Goal: Task Accomplishment & Management: Use online tool/utility

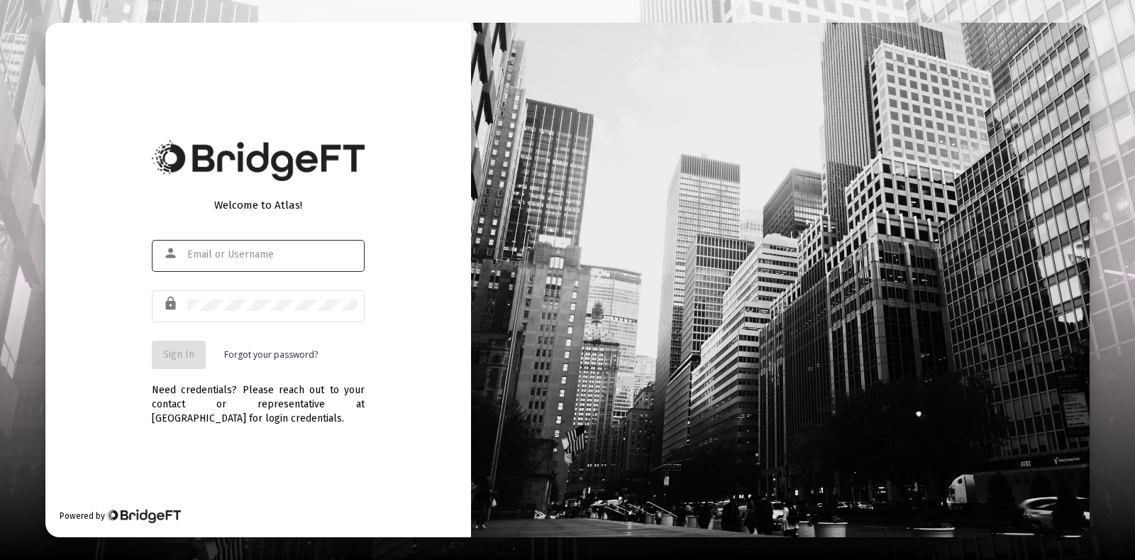
type input "[EMAIL_ADDRESS][DOMAIN_NAME]"
click at [149, 361] on div "Welcome to Atlas! person [EMAIL_ADDRESS][DOMAIN_NAME] lock Sign In Forgot your …" at bounding box center [258, 280] width 426 height 515
click at [170, 360] on button "Sign In" at bounding box center [179, 355] width 54 height 28
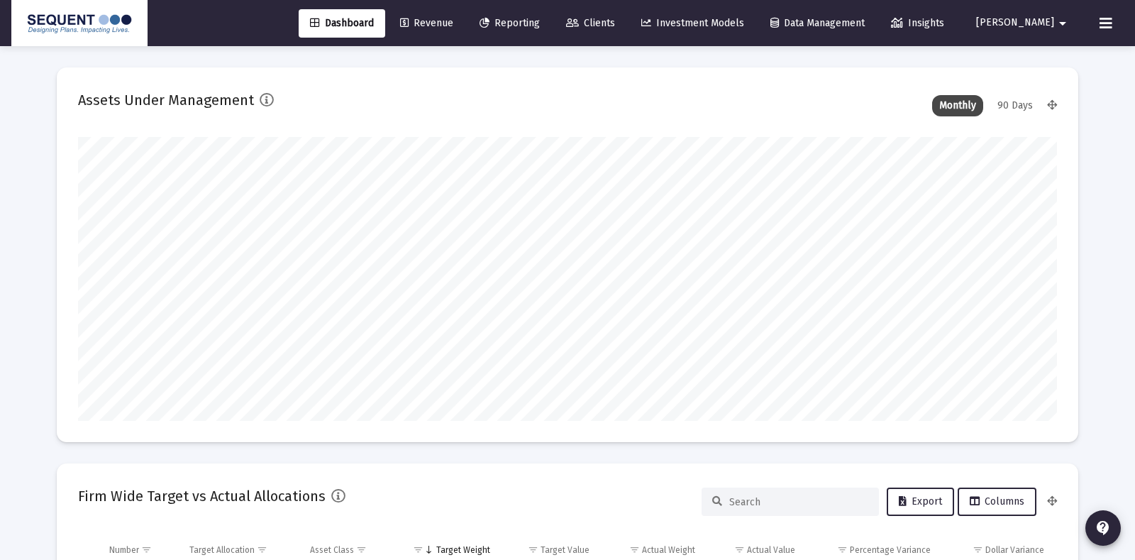
type input "[DATE]"
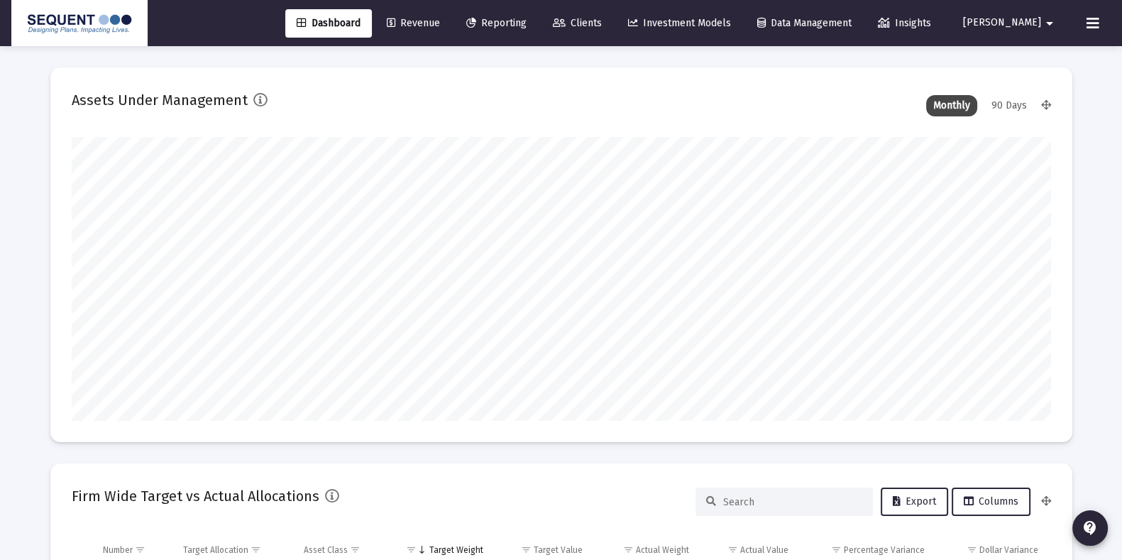
scroll to position [283, 458]
click at [440, 28] on span "Revenue" at bounding box center [413, 23] width 53 height 12
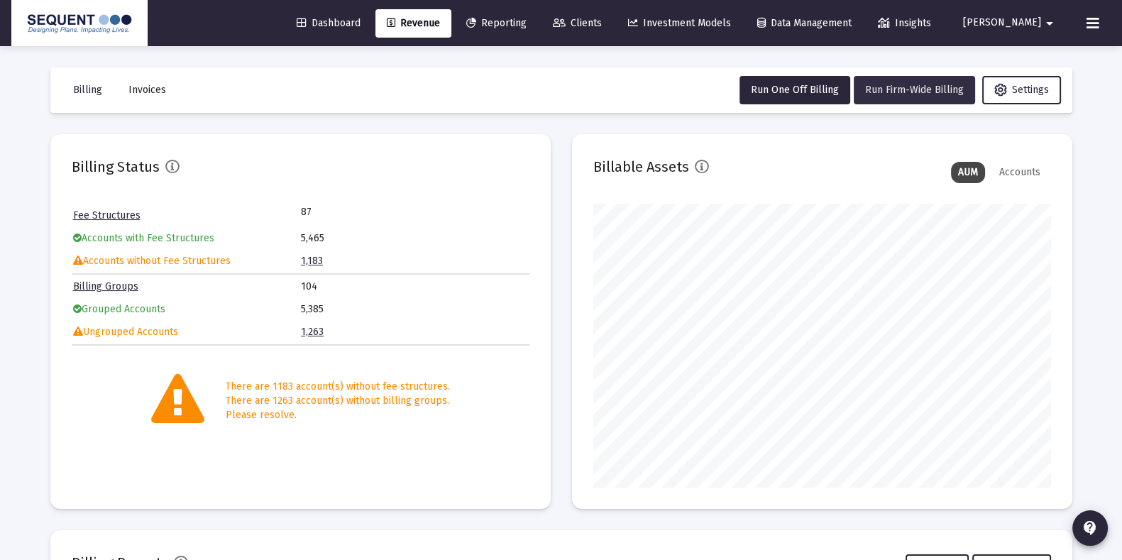
click at [891, 93] on span "Run Firm-Wide Billing" at bounding box center [914, 90] width 99 height 12
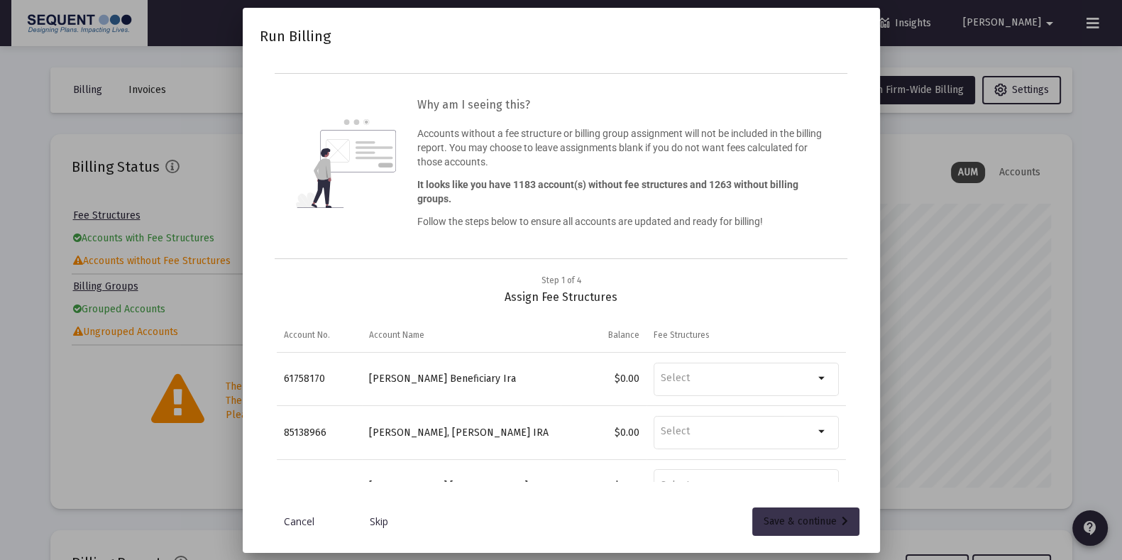
click at [813, 513] on div "Save & continue" at bounding box center [805, 521] width 84 height 28
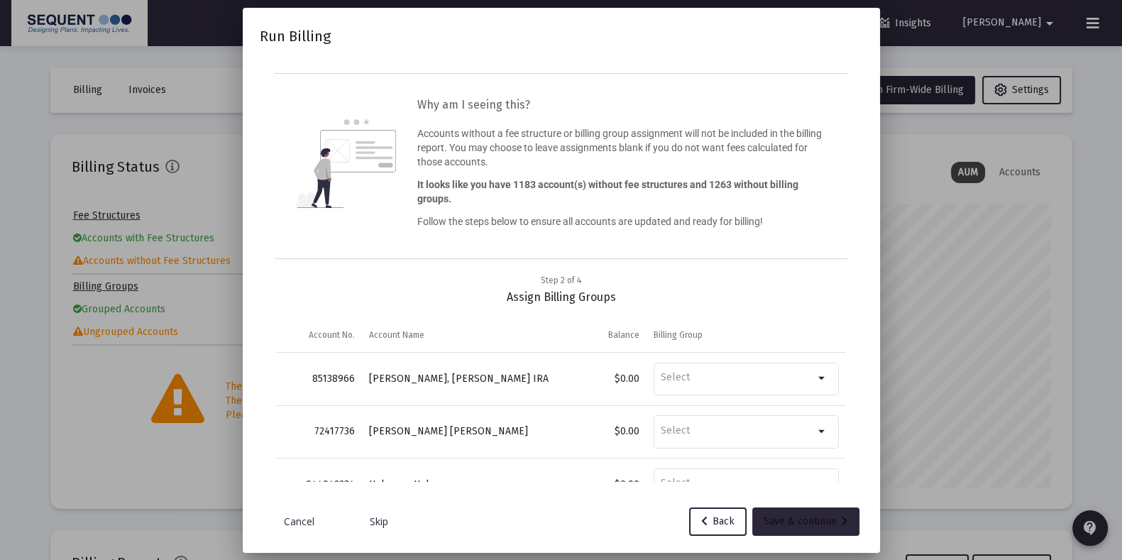
click at [813, 513] on div "Save & continue" at bounding box center [805, 521] width 84 height 28
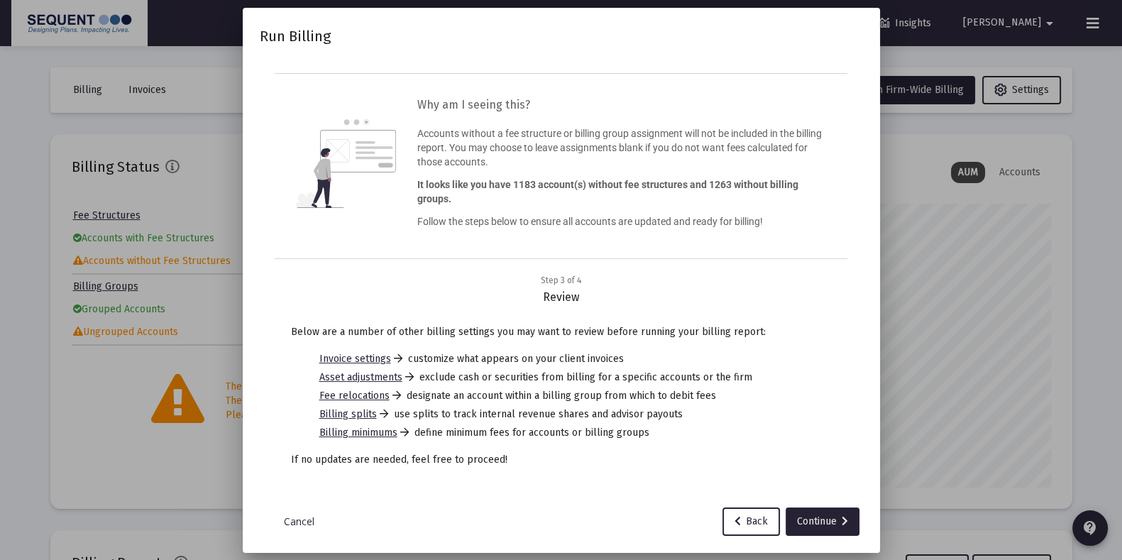
click at [813, 513] on div "Continue" at bounding box center [822, 521] width 51 height 28
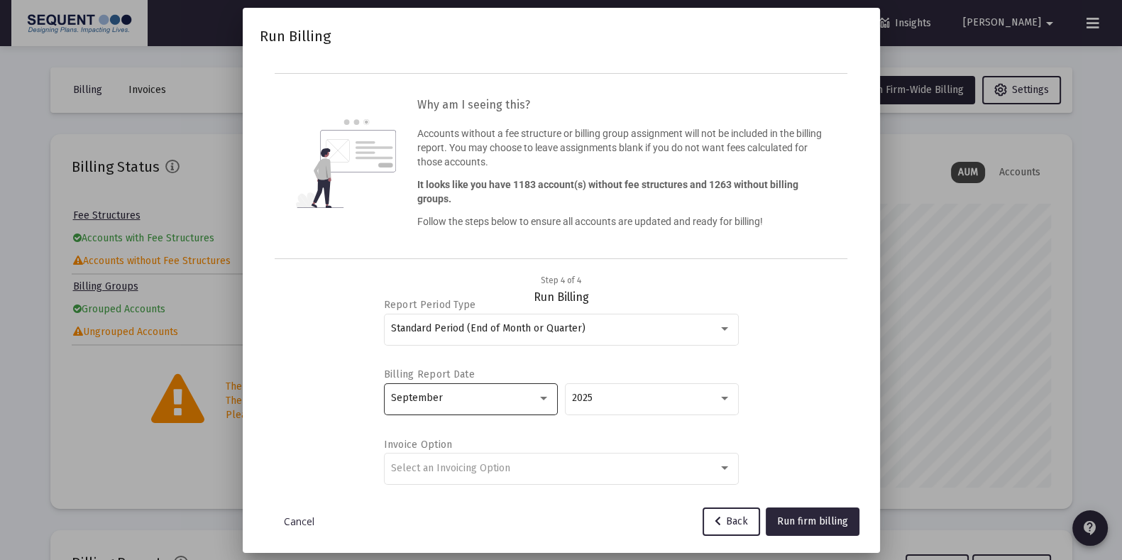
click at [541, 389] on div "September" at bounding box center [470, 397] width 159 height 35
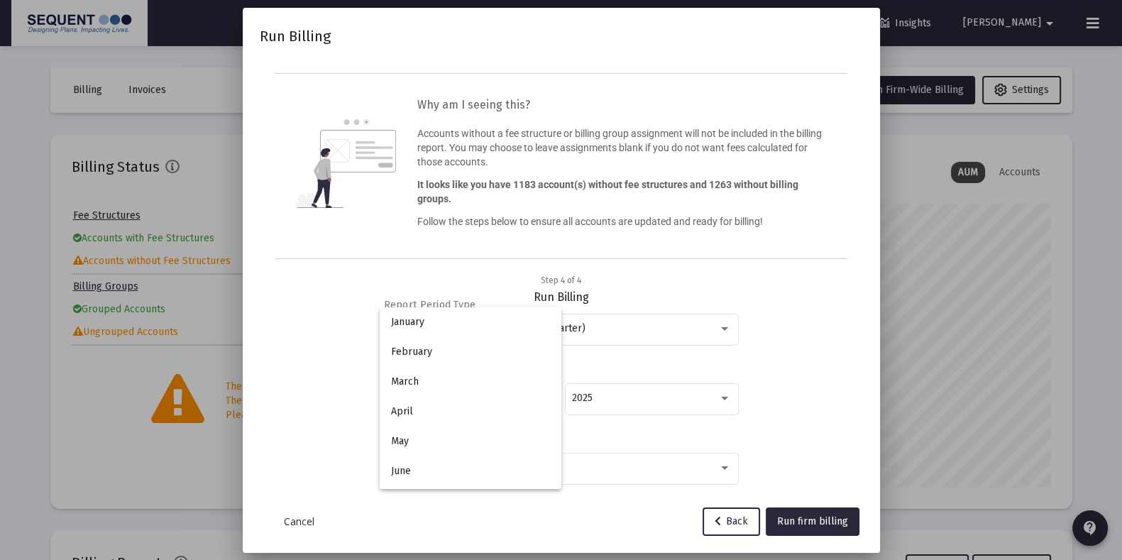
scroll to position [162, 0]
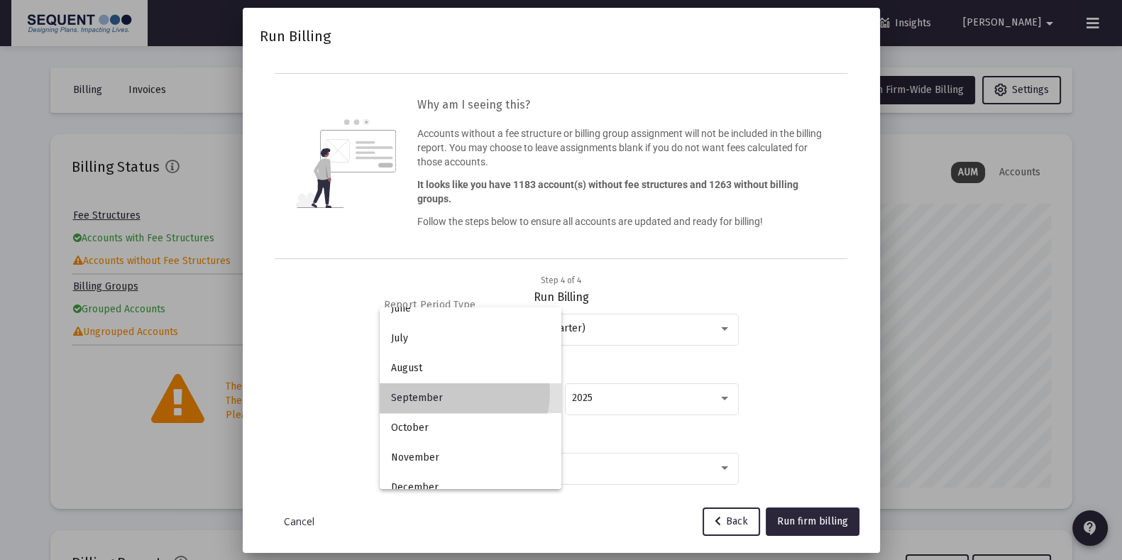
click at [451, 392] on span "September" at bounding box center [470, 398] width 159 height 30
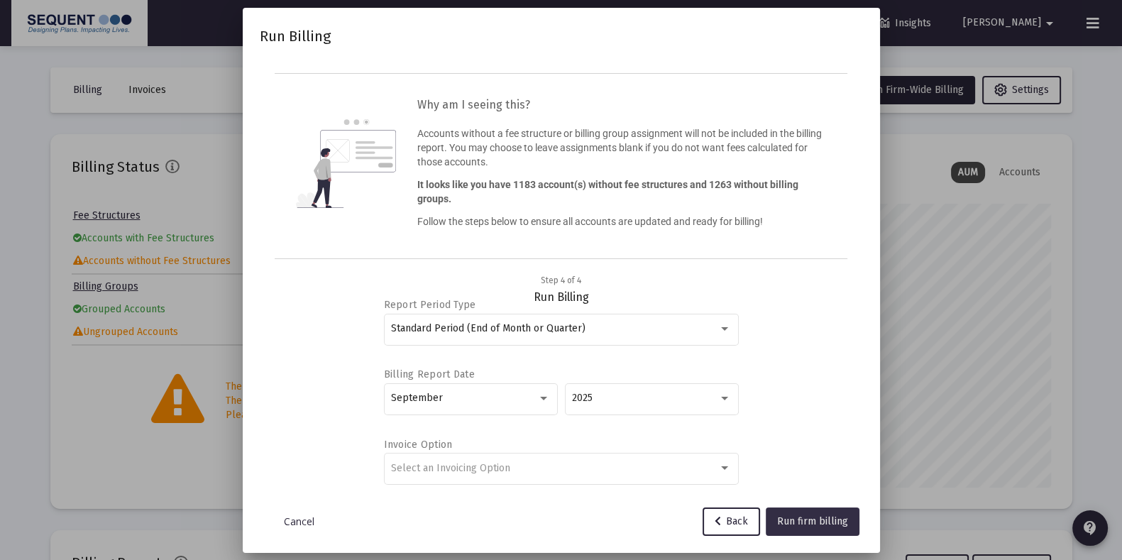
click at [795, 526] on span "Run firm billing" at bounding box center [812, 521] width 71 height 12
